Goal: Task Accomplishment & Management: Manage account settings

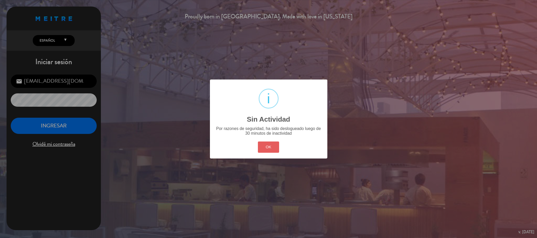
scroll to position [203, 0]
click at [262, 148] on button "OK" at bounding box center [268, 147] width 21 height 11
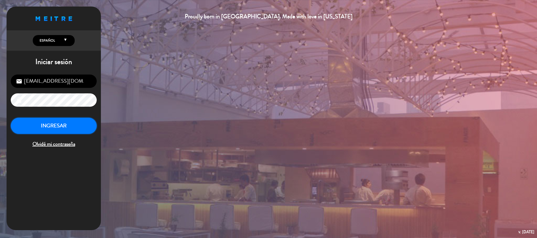
click at [59, 127] on button "INGRESAR" at bounding box center [54, 126] width 86 height 16
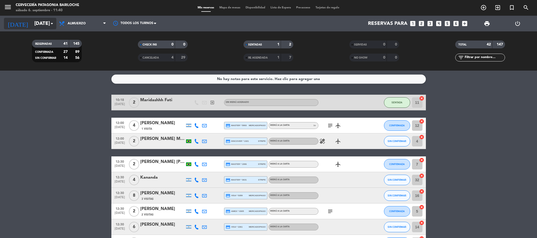
click at [49, 24] on icon "arrow_drop_down" at bounding box center [52, 23] width 6 height 6
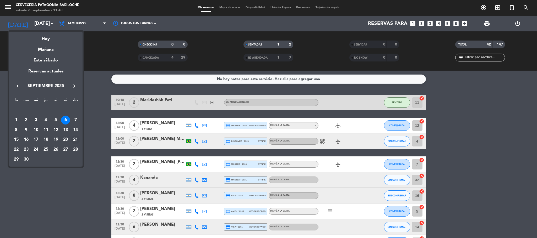
click at [74, 138] on div "21" at bounding box center [75, 140] width 9 height 9
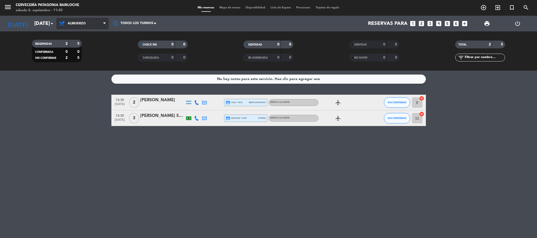
click at [100, 24] on span "Almuerzo" at bounding box center [82, 24] width 52 height 12
click at [95, 35] on div "menu Cervecería Patagonia Bariloche [DATE] 6. septiembre - 11:40 Mis reservas M…" at bounding box center [268, 35] width 537 height 71
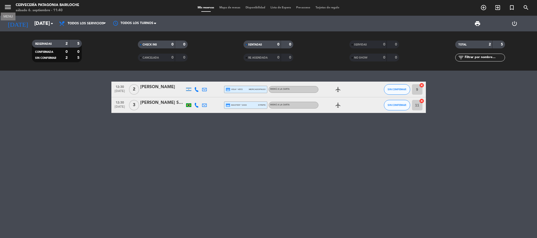
click at [8, 9] on icon "menu" at bounding box center [8, 7] width 8 height 8
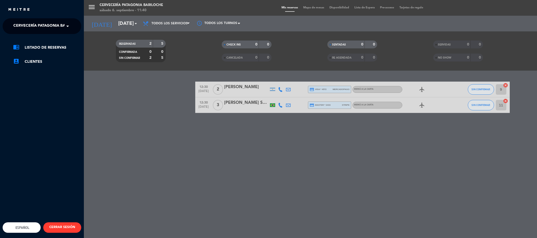
click at [47, 24] on span "Cervecería Patagonia Bariloche" at bounding box center [47, 26] width 68 height 11
click at [53, 48] on span "Experiencia Tour Cervecero" at bounding box center [35, 48] width 60 height 6
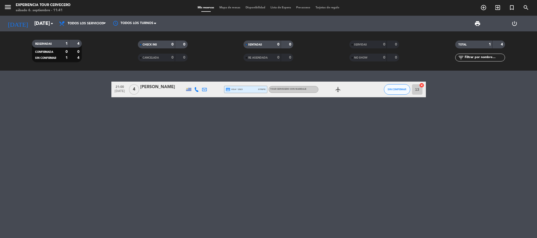
click at [195, 91] on icon at bounding box center [196, 89] width 5 height 5
click at [194, 80] on span "Copiar" at bounding box center [193, 80] width 11 height 5
click at [40, 28] on input "[DATE]" at bounding box center [63, 23] width 63 height 11
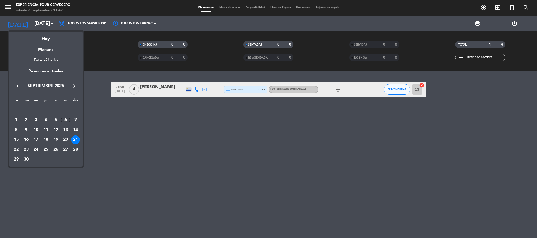
click at [27, 151] on div "23" at bounding box center [26, 149] width 9 height 9
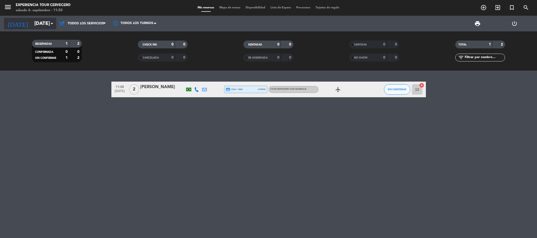
click at [48, 24] on input "[DATE]" at bounding box center [63, 23] width 63 height 11
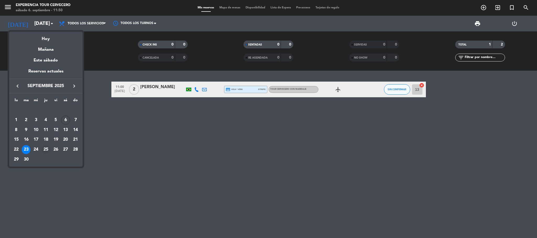
click at [46, 150] on div "25" at bounding box center [45, 149] width 9 height 9
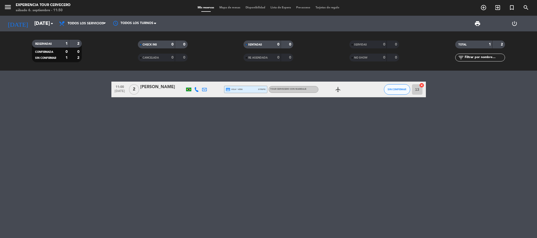
type input "[DEMOGRAPHIC_DATA][DATE]"
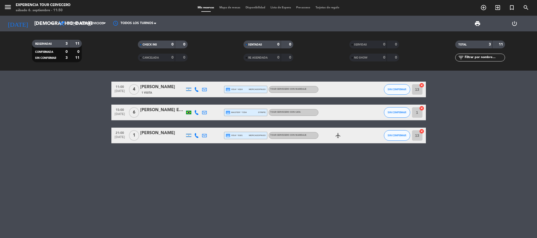
click at [196, 137] on icon at bounding box center [196, 135] width 5 height 5
click at [199, 127] on span "content_paste" at bounding box center [201, 127] width 4 height 4
